Goal: Task Accomplishment & Management: Complete application form

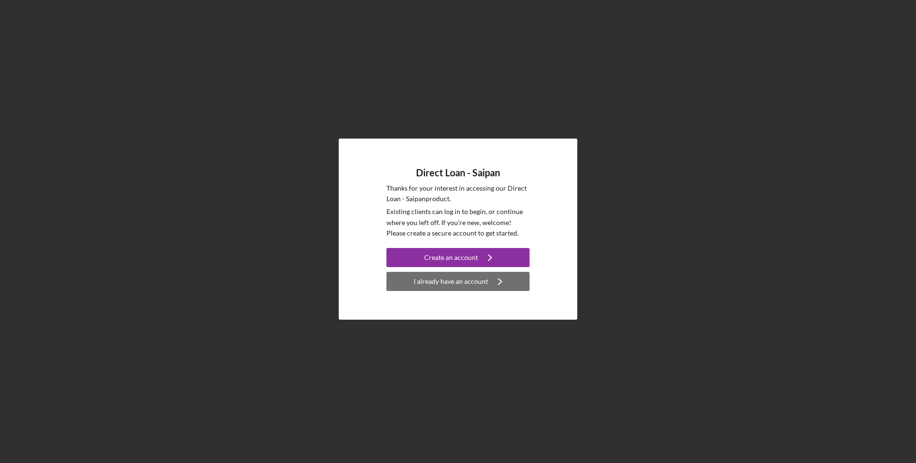
click at [426, 282] on div "I already have an account" at bounding box center [451, 281] width 74 height 19
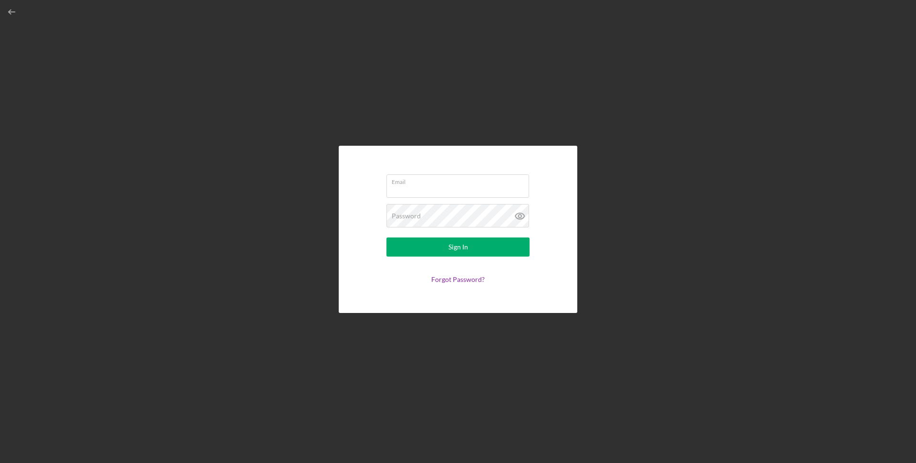
type input "[PERSON_NAME][EMAIL_ADDRESS][DOMAIN_NAME]"
click at [505, 247] on button "Sign In" at bounding box center [458, 246] width 143 height 19
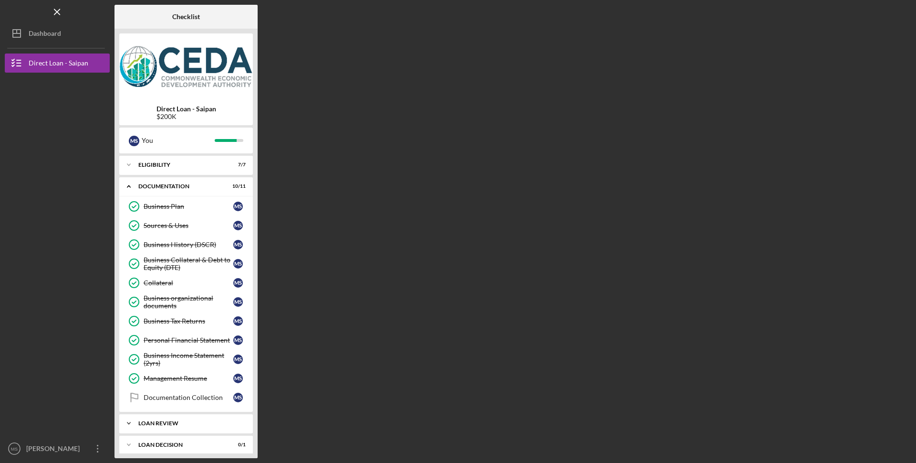
click at [164, 428] on div "Icon/Expander Loan review 0 / 1" at bounding box center [186, 422] width 134 height 19
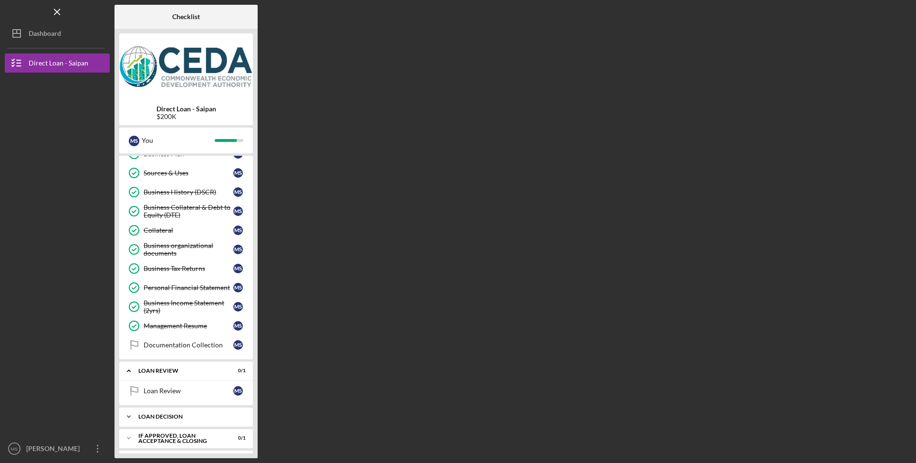
scroll to position [74, 0]
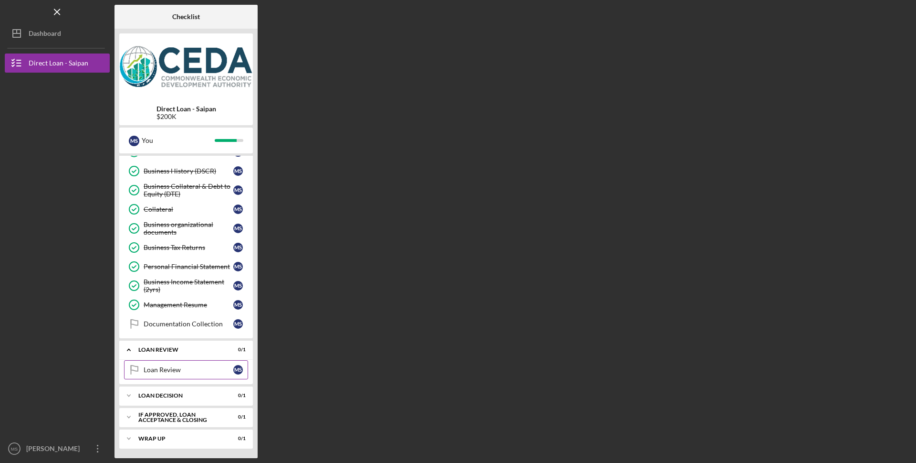
click at [161, 372] on div "Loan Review" at bounding box center [189, 370] width 90 height 8
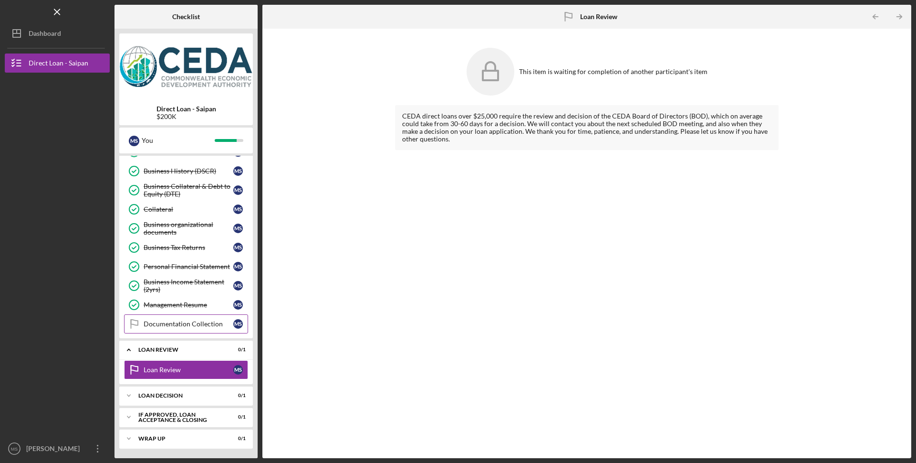
click at [221, 327] on div "Documentation Collection" at bounding box center [189, 324] width 90 height 8
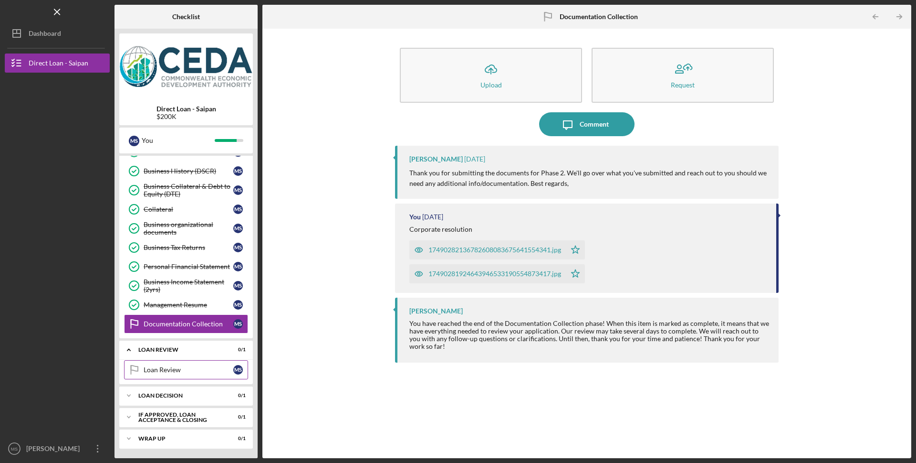
click at [183, 374] on link "Loan Review Loan Review M S" at bounding box center [186, 369] width 124 height 19
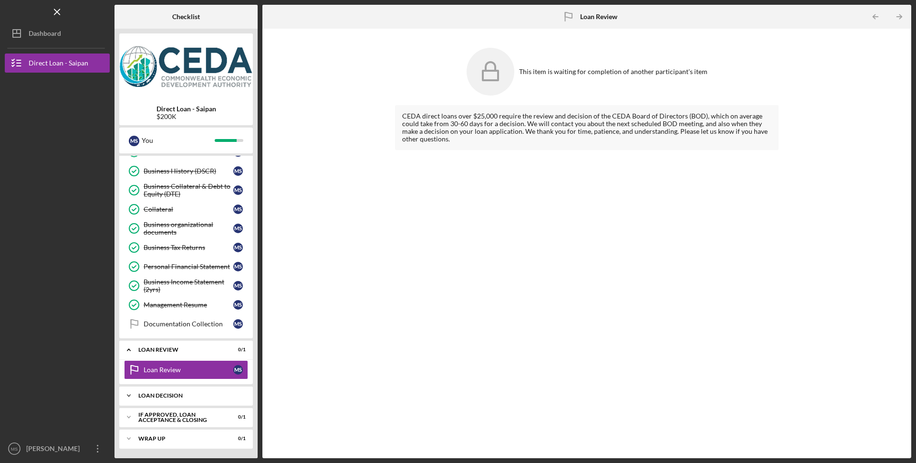
click at [171, 398] on div "Loan Decision" at bounding box center [189, 395] width 103 height 6
click at [153, 420] on link "Loan Decision Loan Decision M S" at bounding box center [186, 415] width 124 height 19
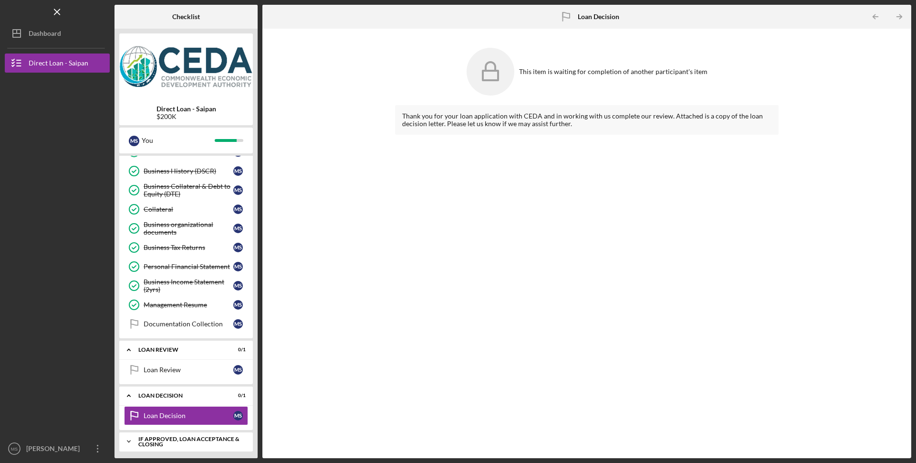
click at [184, 445] on div "If approved, loan acceptance & closing" at bounding box center [189, 441] width 103 height 11
